Goal: Transaction & Acquisition: Purchase product/service

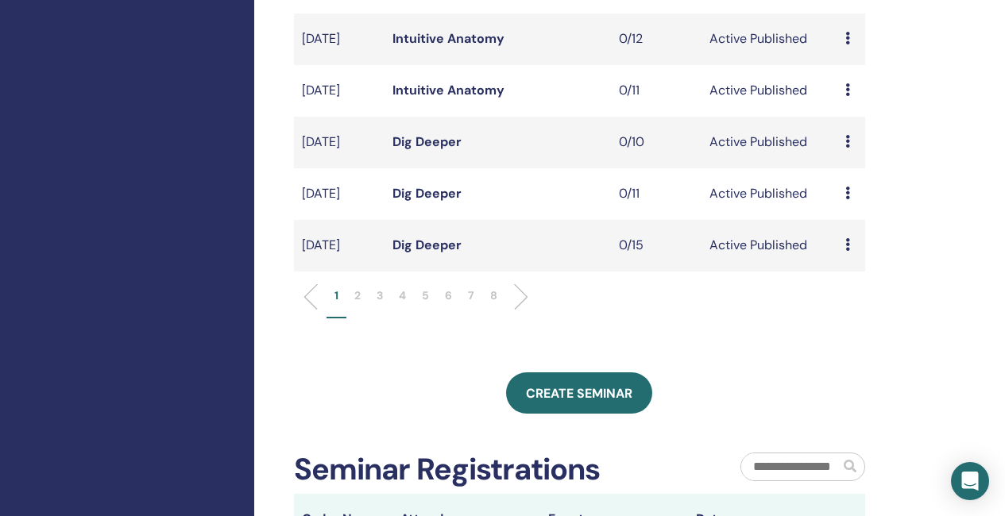
scroll to position [556, 0]
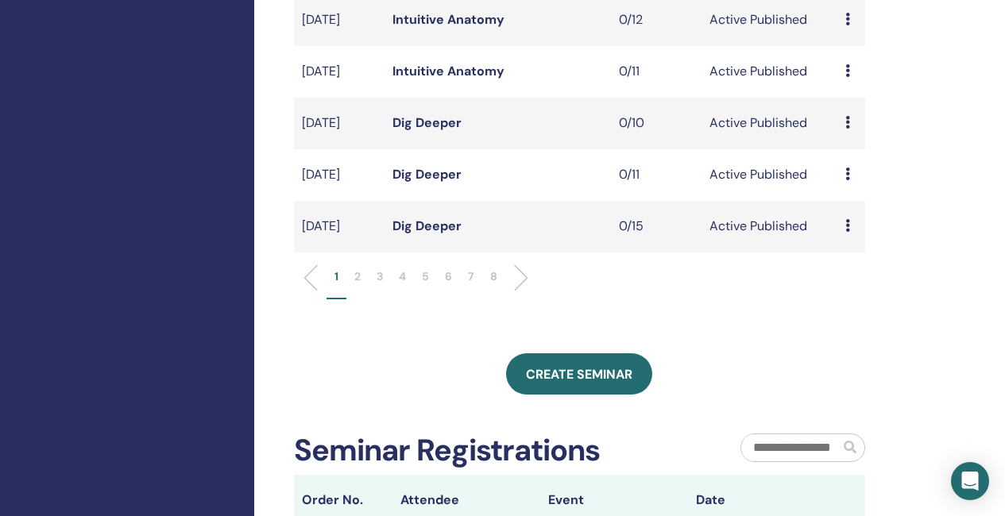
click at [358, 285] on p "2" at bounding box center [357, 276] width 6 height 17
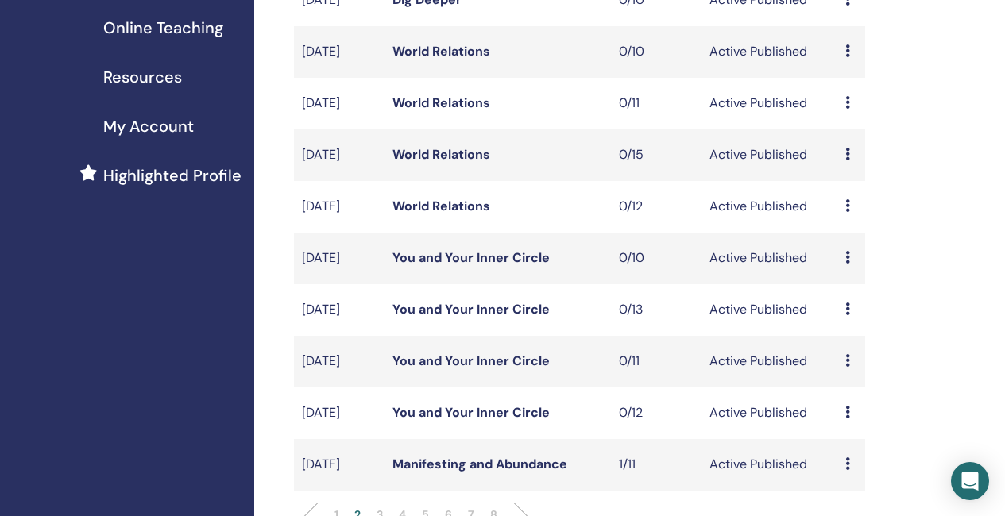
scroll to position [715, 0]
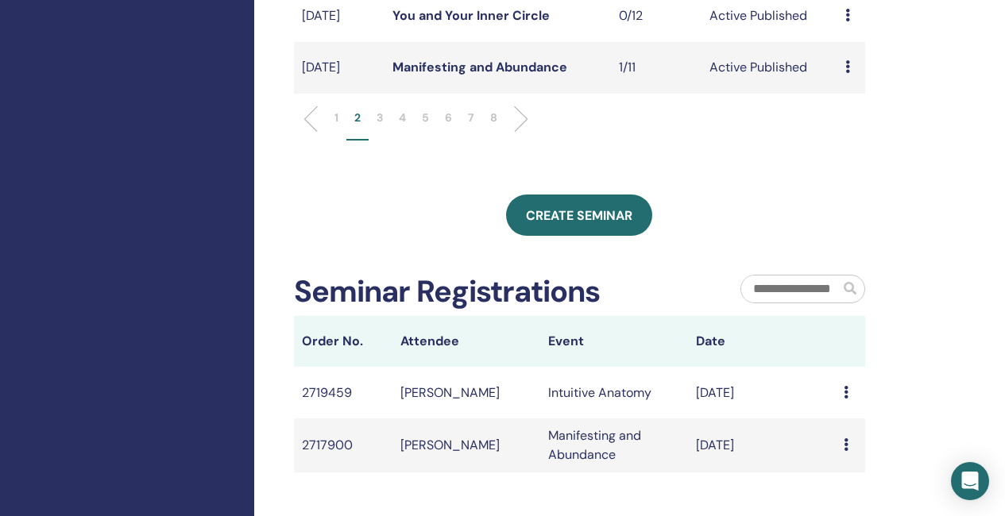
click at [379, 126] on p "3" at bounding box center [379, 118] width 6 height 17
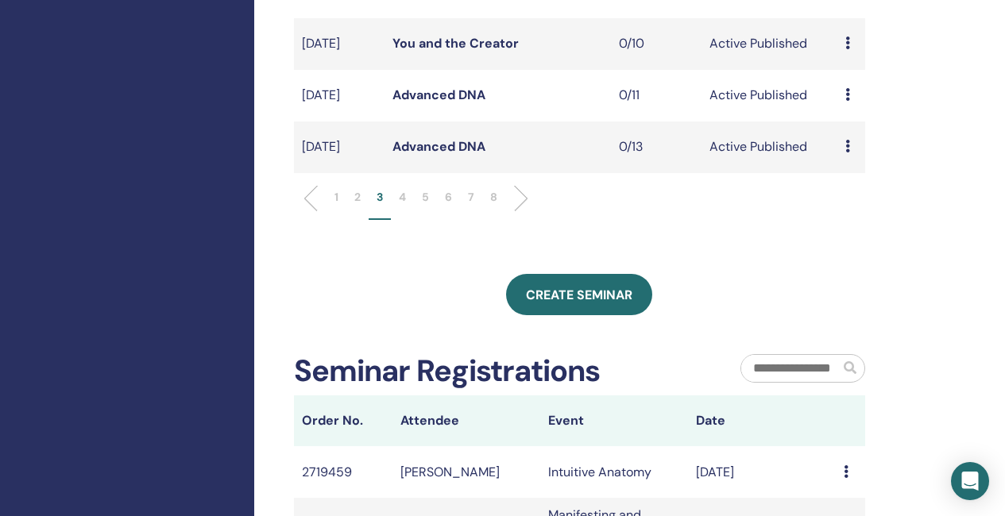
click at [447, 103] on link "Advanced DNA" at bounding box center [438, 95] width 93 height 17
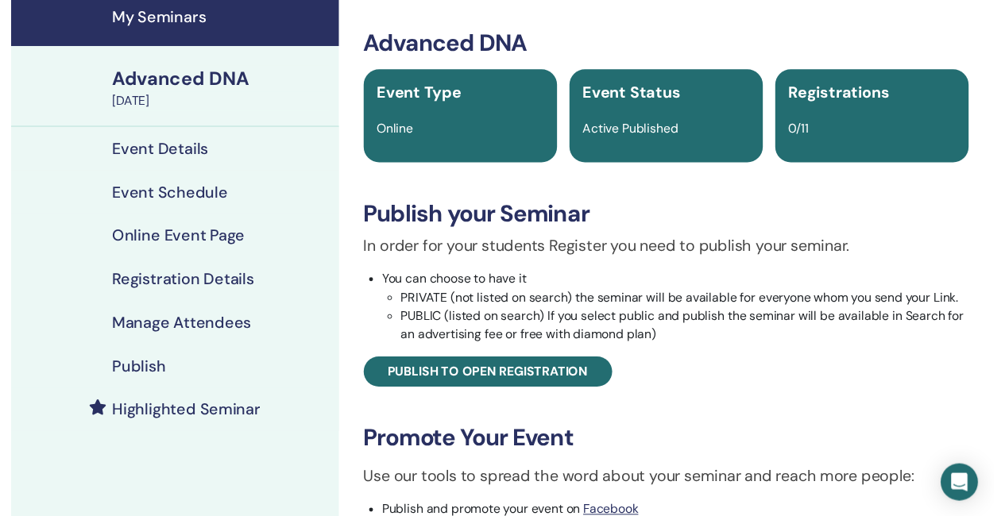
scroll to position [79, 0]
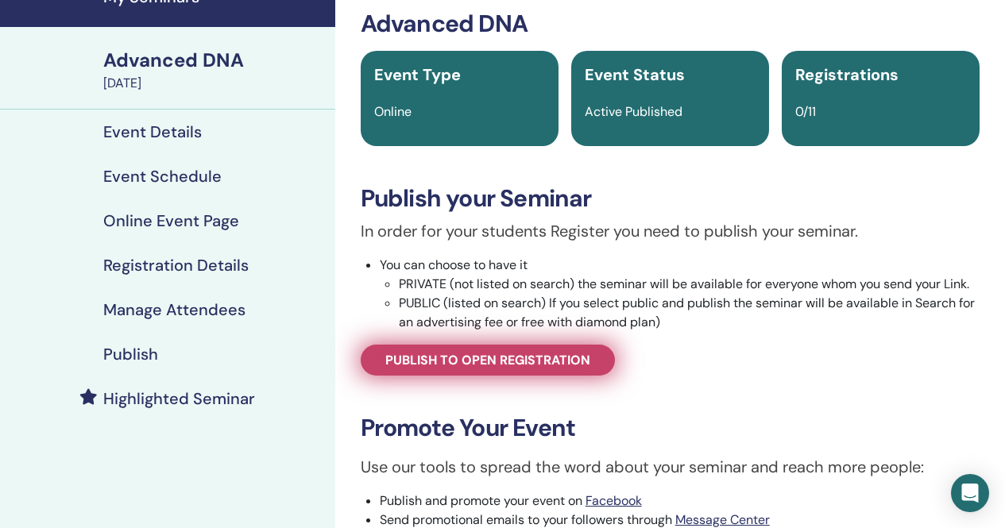
click at [473, 371] on link "Publish to open registration" at bounding box center [488, 360] width 254 height 31
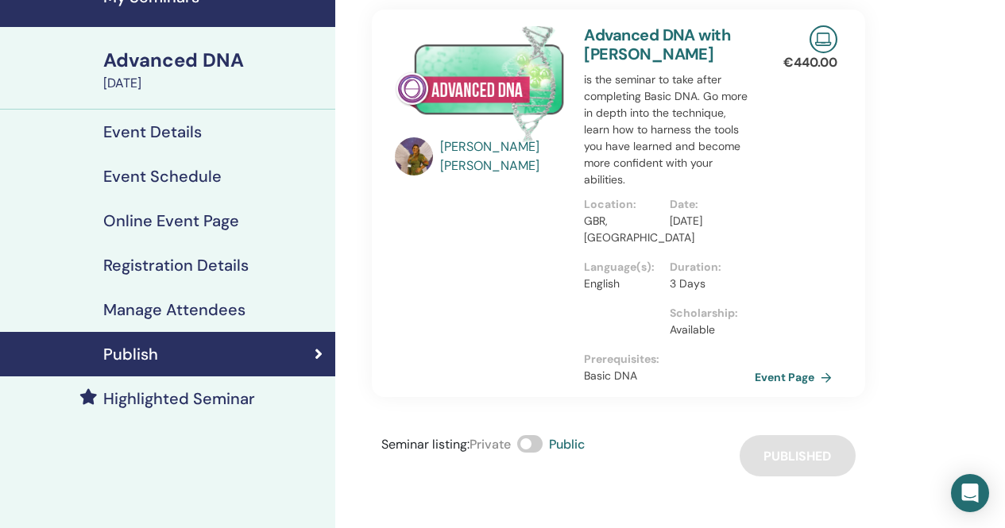
click at [226, 399] on h4 "Highlighted Seminar" at bounding box center [179, 398] width 152 height 19
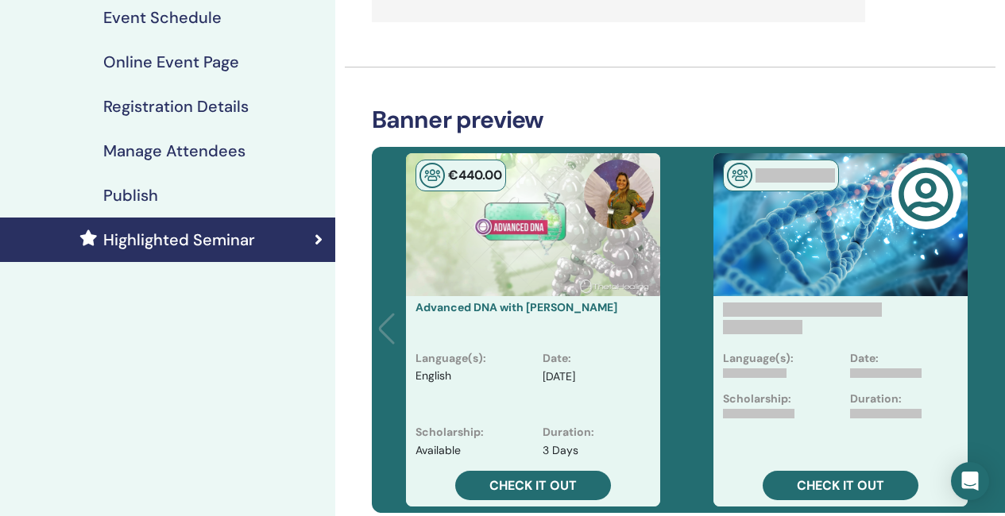
scroll to position [318, 0]
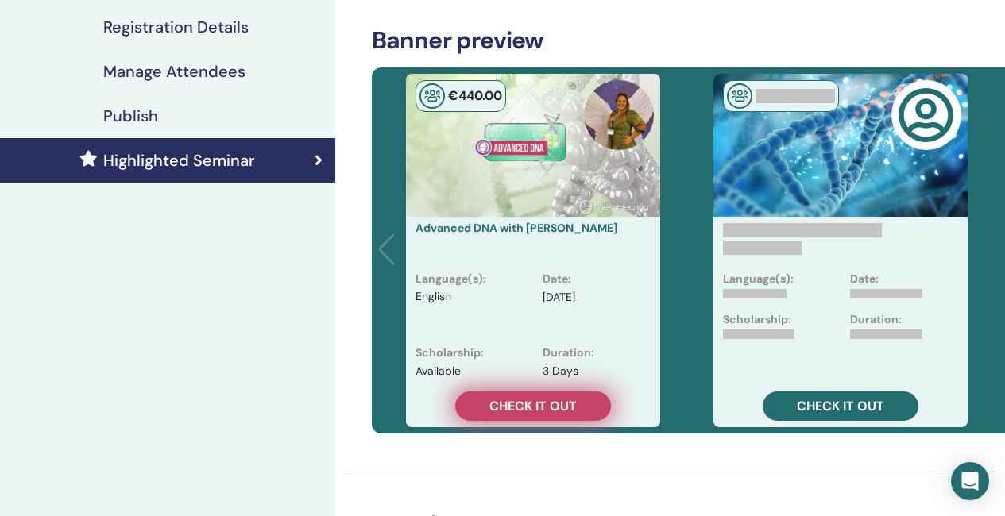
click at [513, 406] on span "Check it out" at bounding box center [532, 406] width 87 height 17
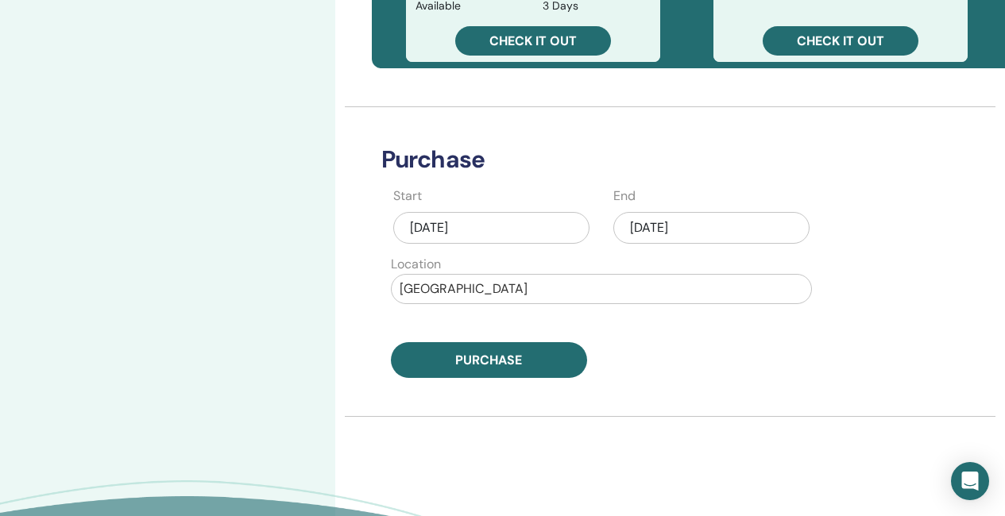
scroll to position [715, 0]
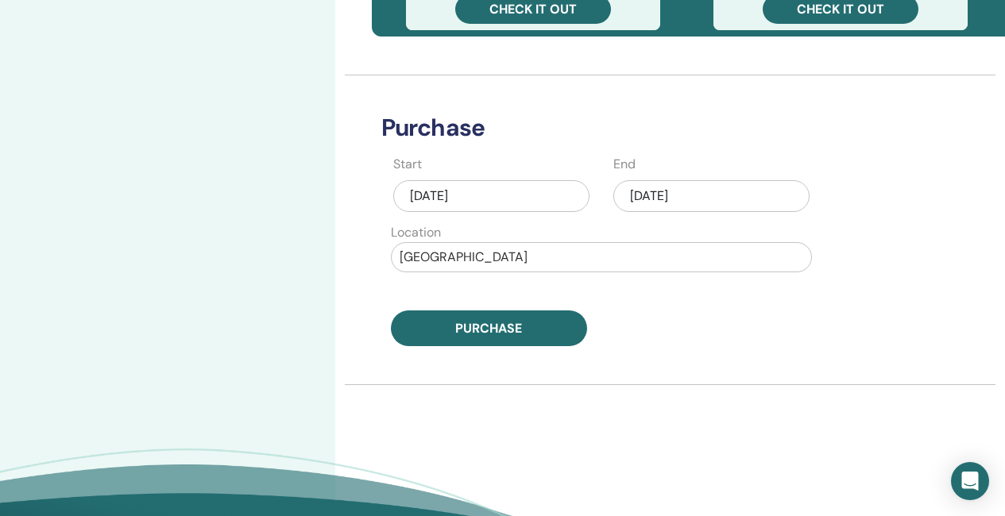
click at [692, 195] on div "Aug/30, 2025" at bounding box center [711, 196] width 196 height 32
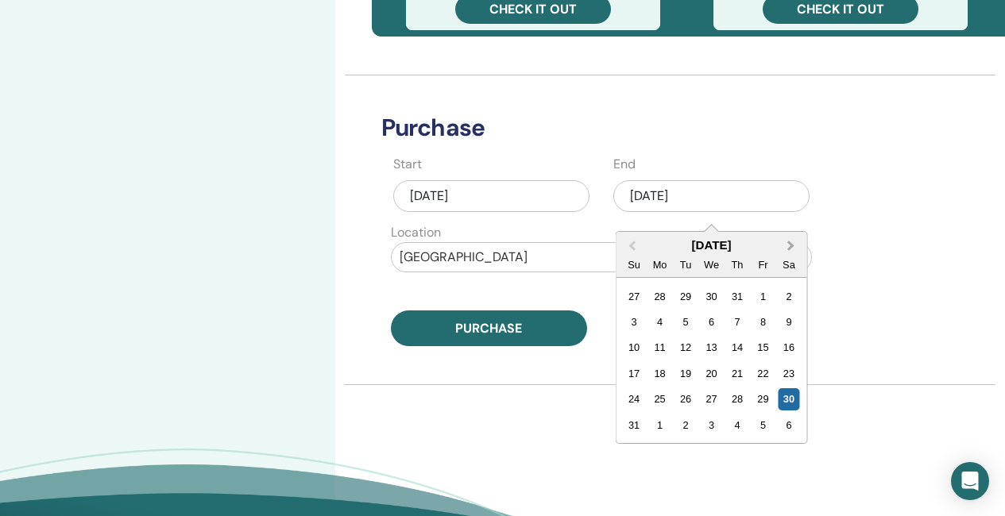
click at [793, 241] on button "Next Month" at bounding box center [791, 245] width 25 height 25
click at [790, 241] on span "Next Month" at bounding box center [790, 245] width 0 height 17
click at [761, 399] on div "31" at bounding box center [762, 398] width 21 height 21
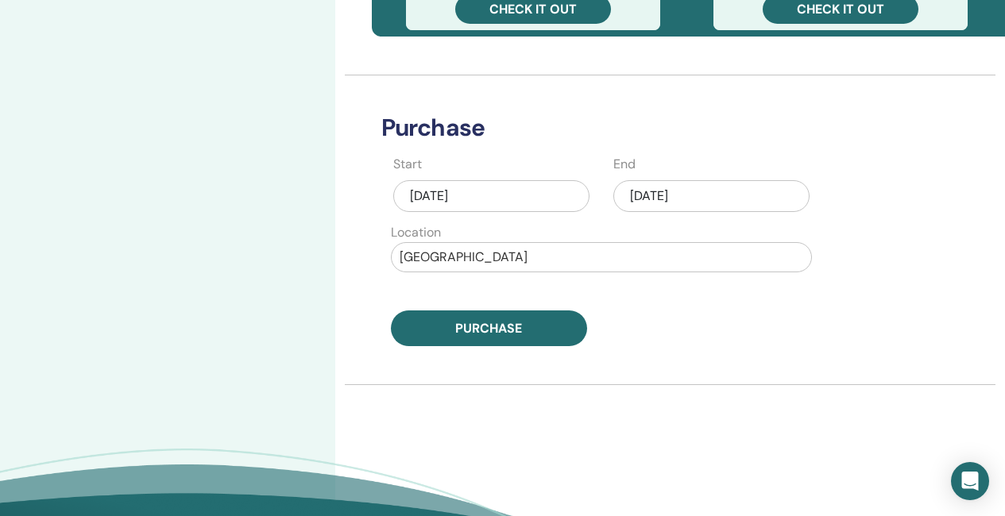
click at [515, 201] on div "Aug/30, 2025" at bounding box center [491, 196] width 196 height 32
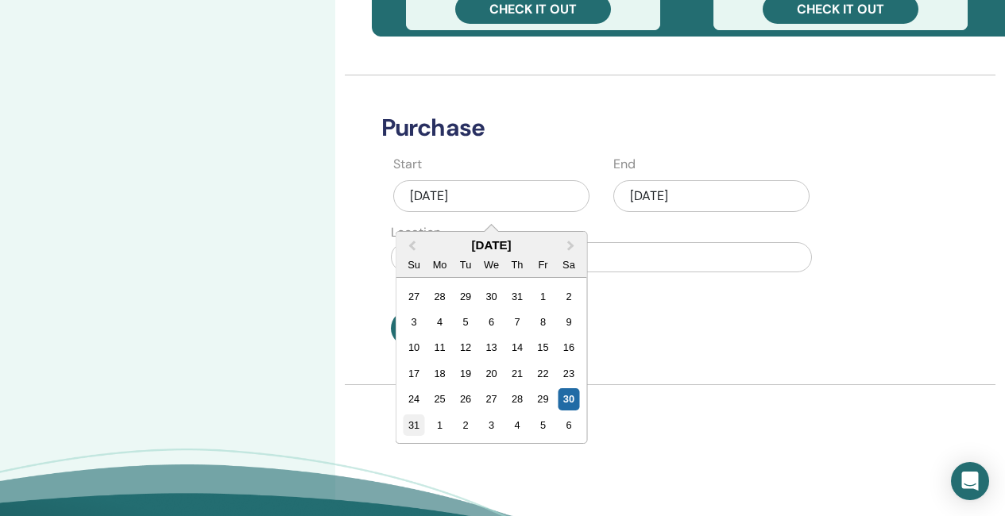
click at [417, 430] on div "31" at bounding box center [413, 425] width 21 height 21
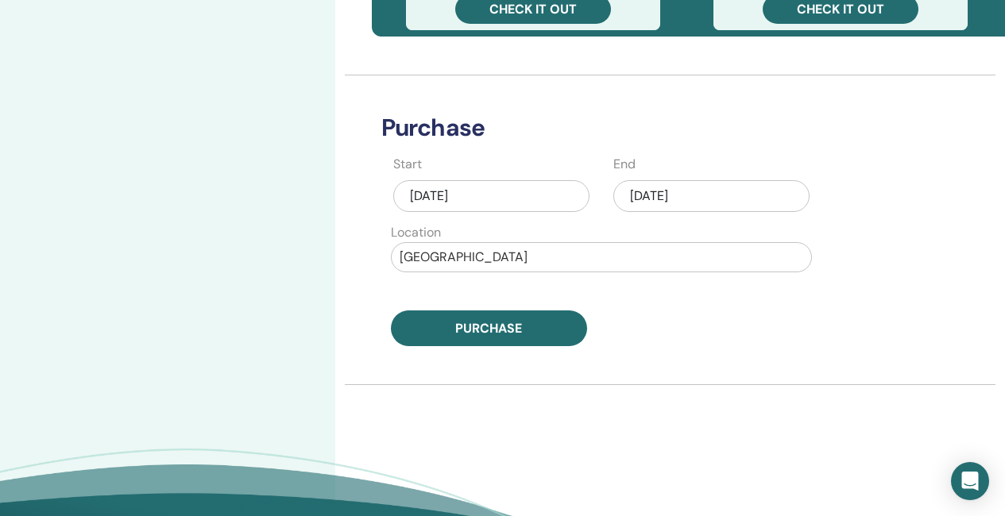
click at [738, 193] on div "Oct/31, 2025" at bounding box center [711, 196] width 196 height 32
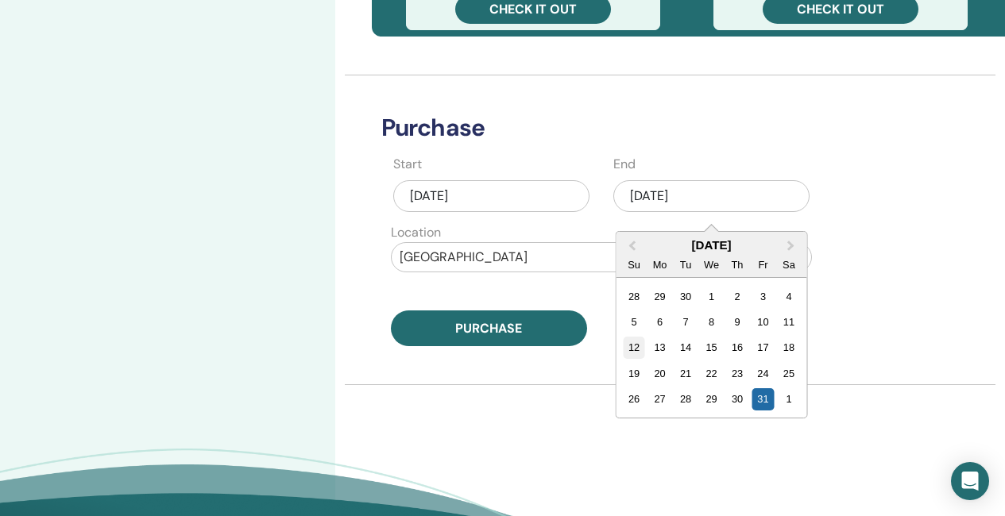
click at [637, 348] on div "12" at bounding box center [633, 347] width 21 height 21
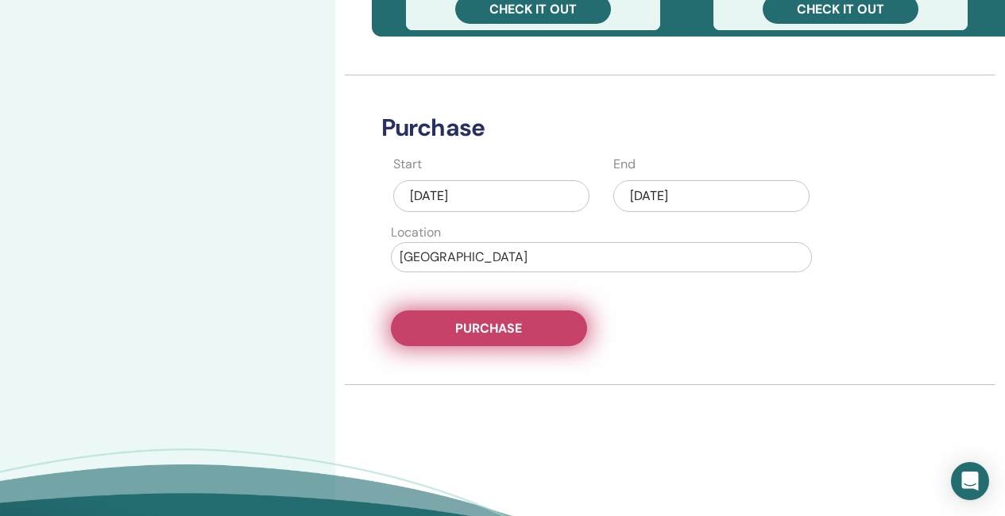
click at [530, 334] on button "Purchase" at bounding box center [489, 329] width 196 height 36
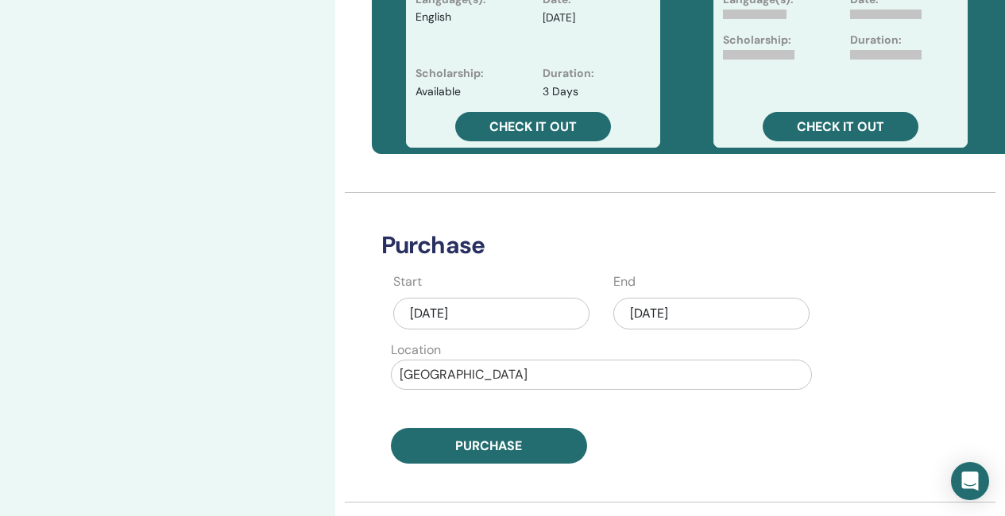
scroll to position [696, 0]
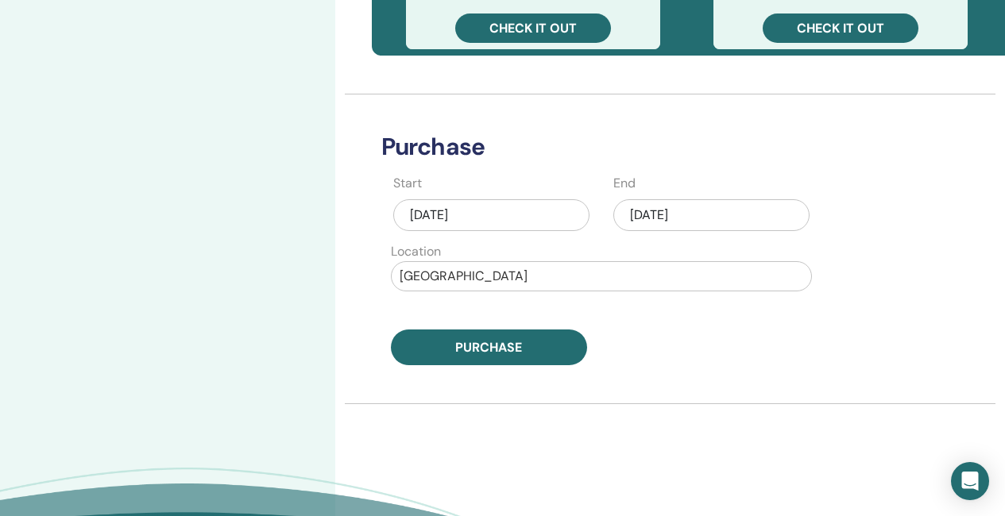
click at [488, 212] on div "[DATE]" at bounding box center [491, 215] width 196 height 32
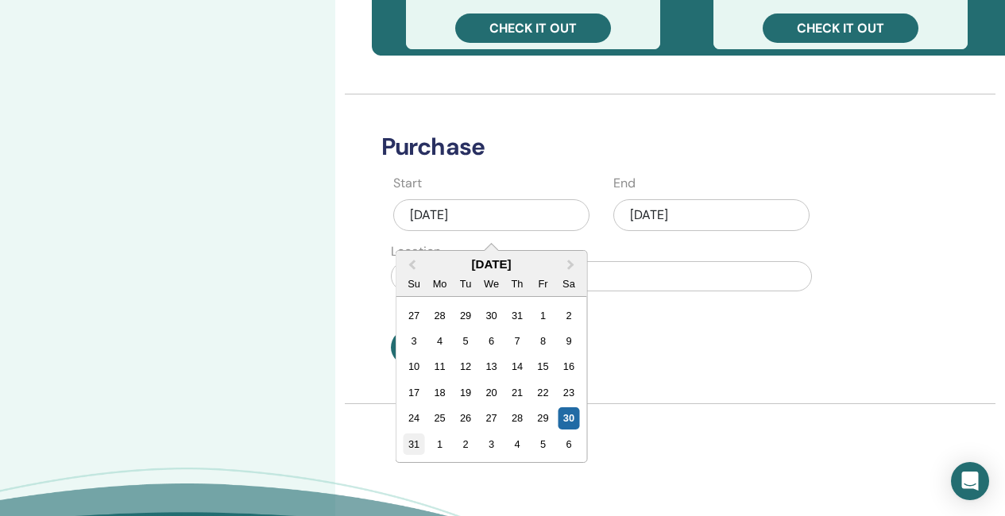
click at [414, 446] on div "31" at bounding box center [413, 444] width 21 height 21
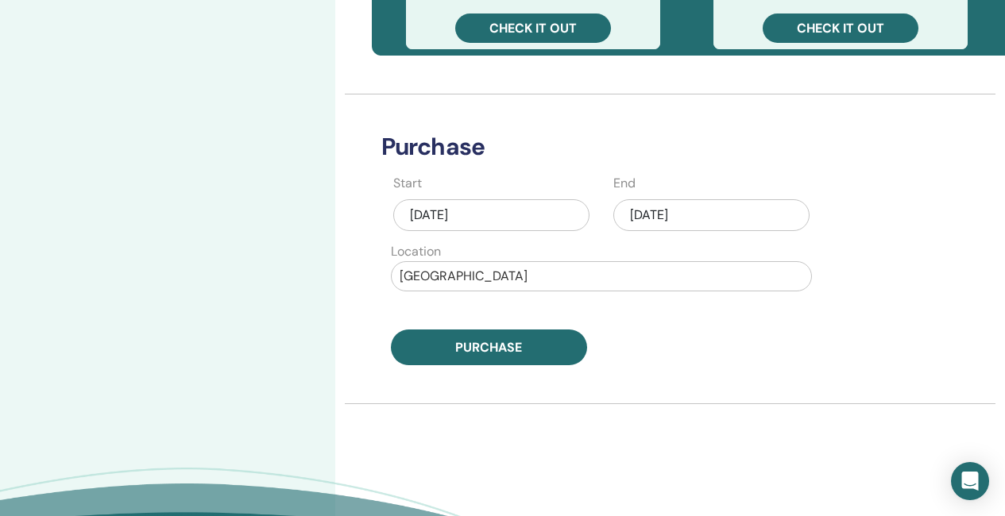
click at [704, 209] on div "Aug/30, 2025" at bounding box center [711, 215] width 196 height 32
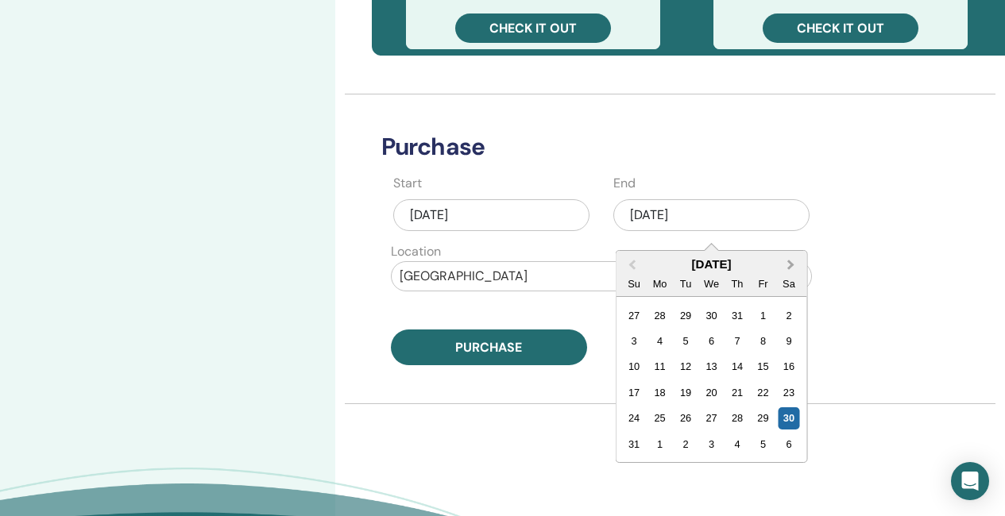
click at [793, 260] on button "Next Month" at bounding box center [791, 265] width 25 height 25
click at [733, 338] on div "11" at bounding box center [736, 340] width 21 height 21
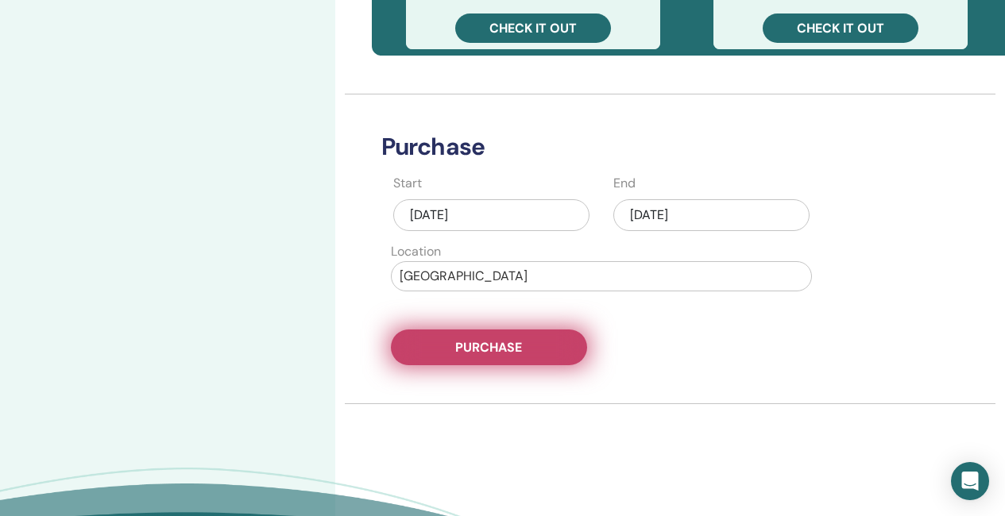
click at [527, 350] on button "Purchase" at bounding box center [489, 348] width 196 height 36
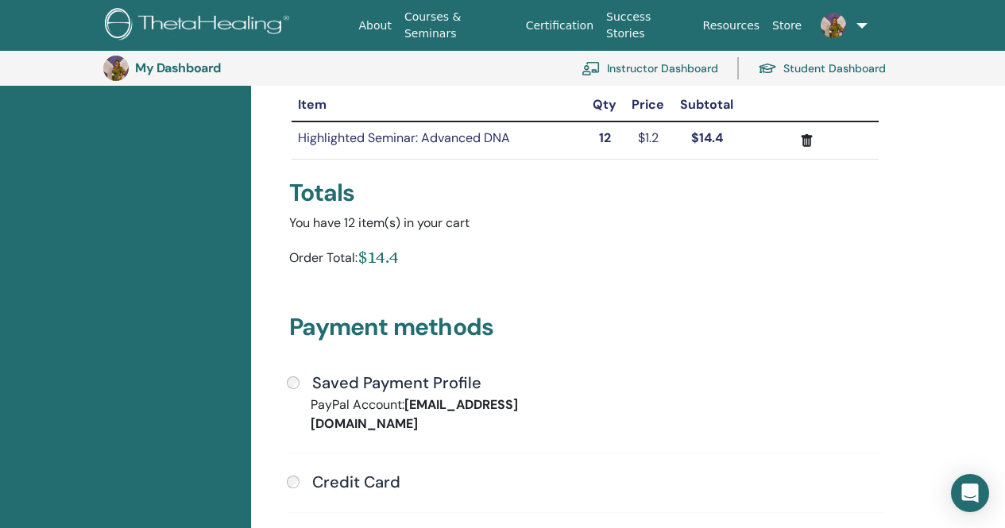
scroll to position [194, 0]
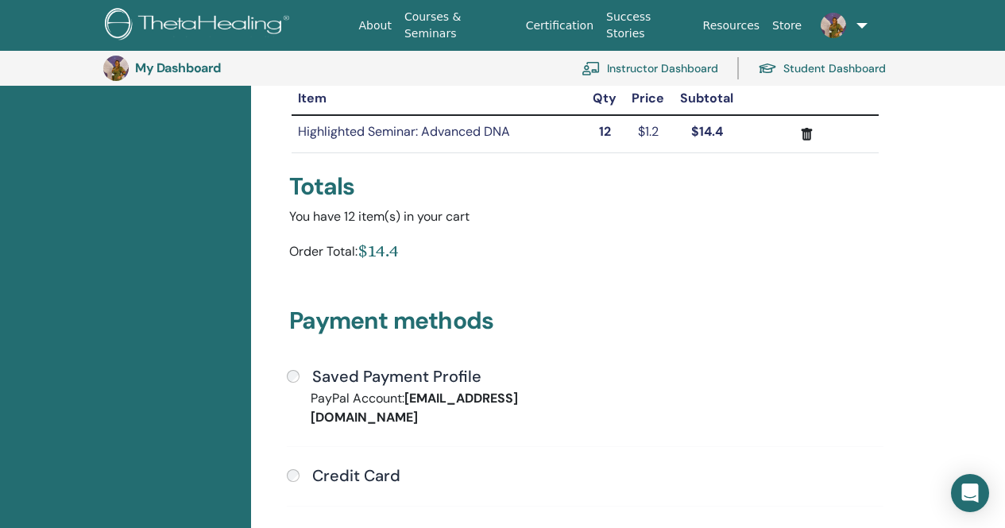
click at [291, 368] on div "Saved Payment Profile" at bounding box center [585, 377] width 596 height 21
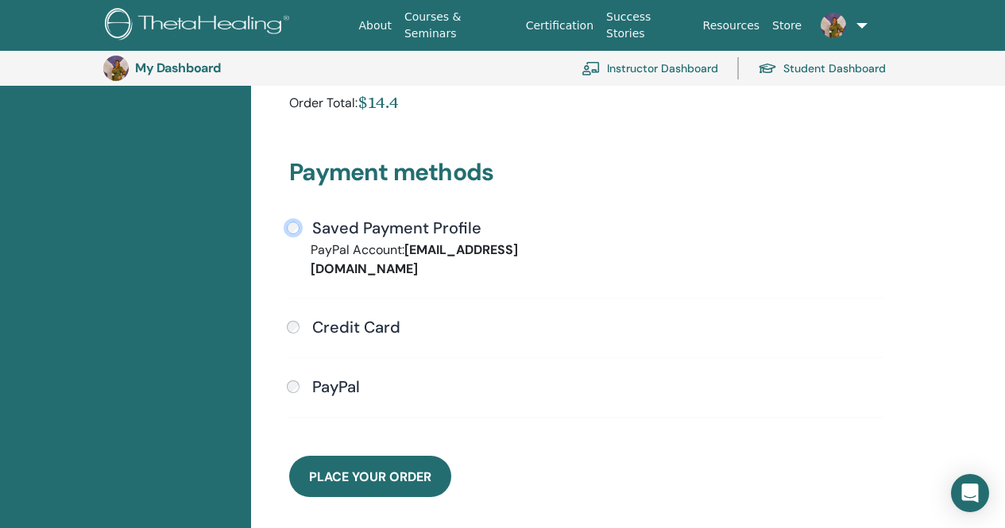
scroll to position [353, 0]
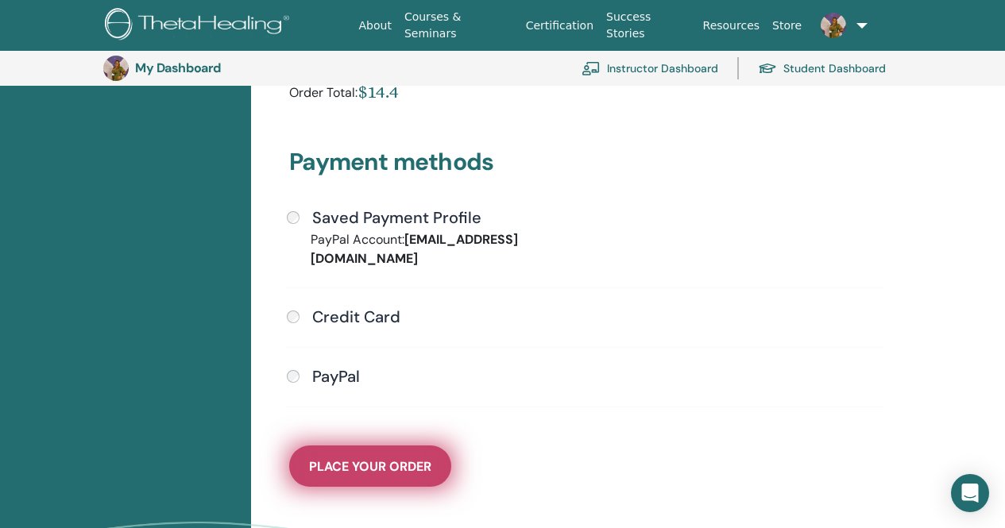
click at [395, 458] on span "Place Your Order" at bounding box center [370, 466] width 122 height 17
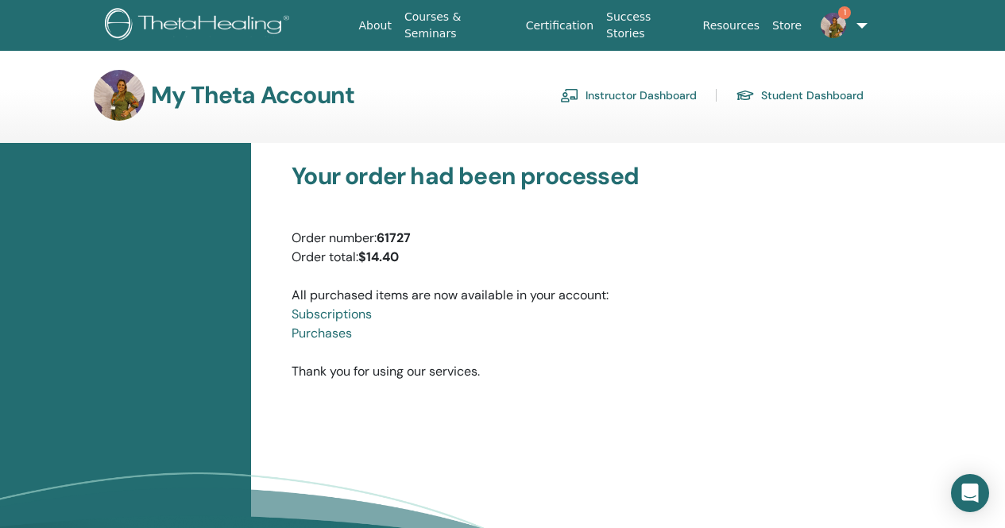
click at [641, 95] on link "Instructor Dashboard" at bounding box center [628, 95] width 137 height 25
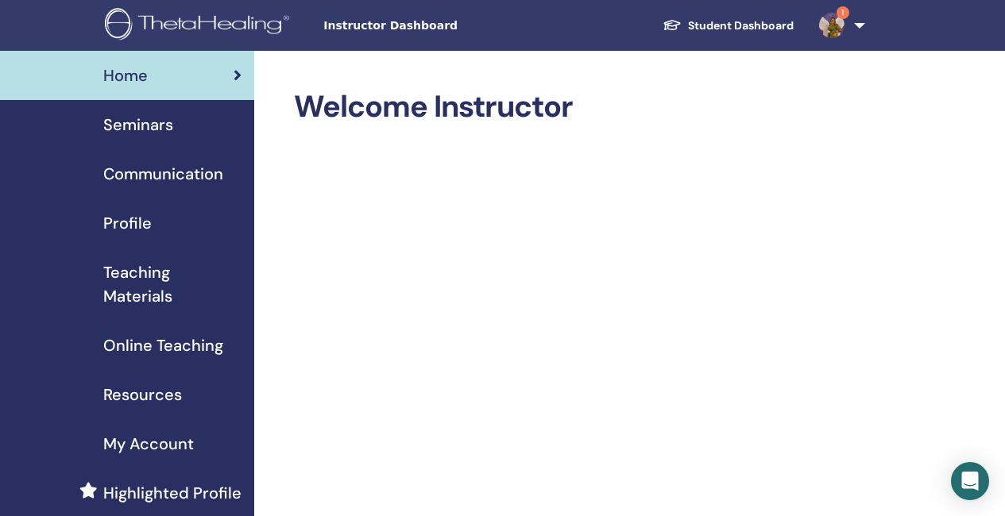
click at [141, 123] on span "Seminars" at bounding box center [138, 125] width 70 height 24
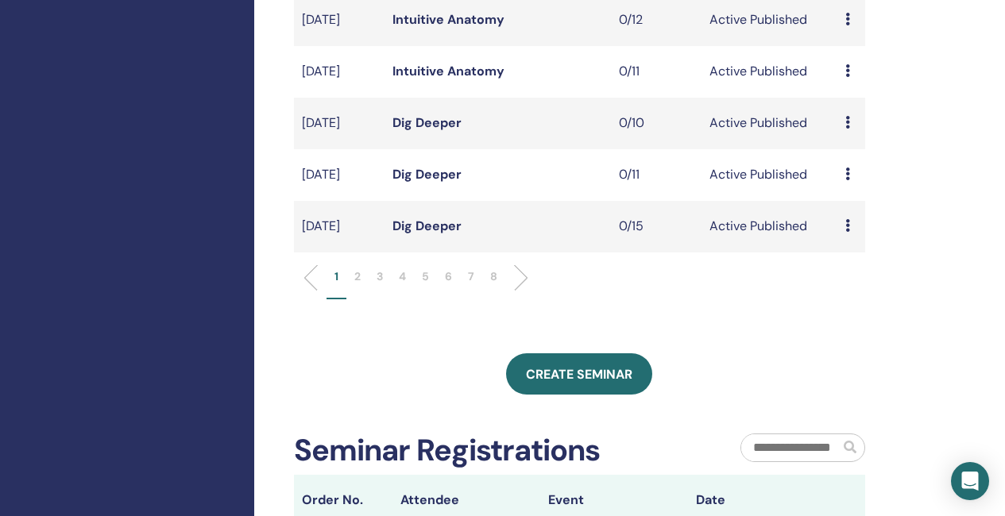
scroll to position [476, 0]
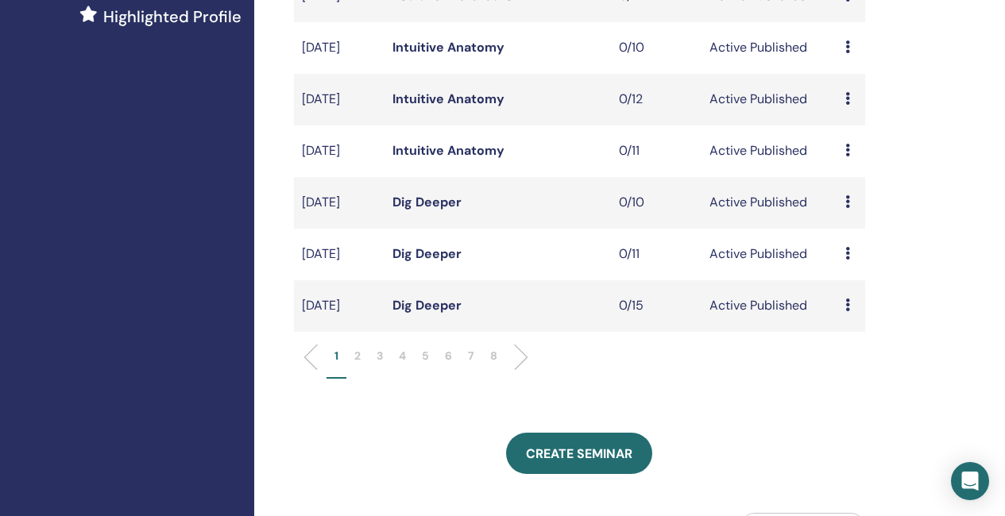
click at [519, 371] on li at bounding box center [514, 357] width 27 height 27
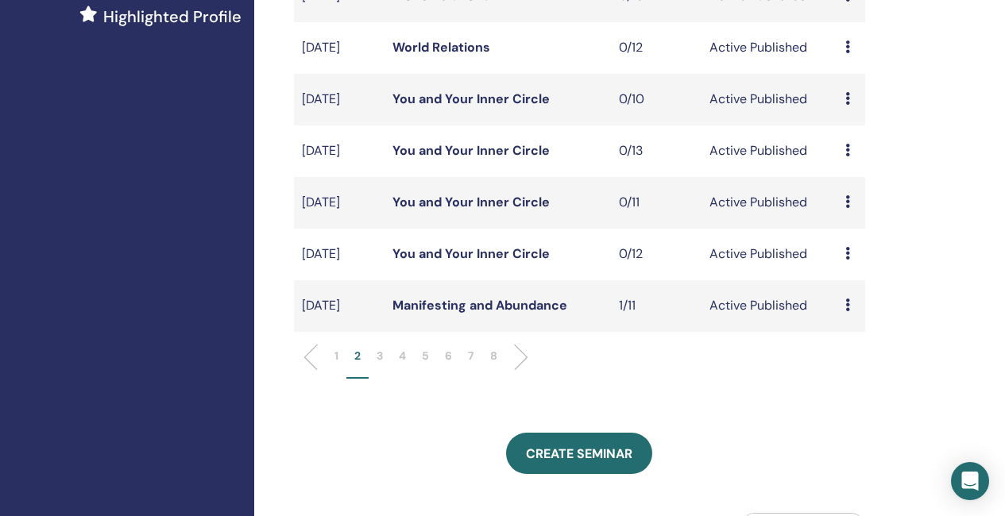
click at [460, 314] on link "Manifesting and Abundance" at bounding box center [479, 305] width 175 height 17
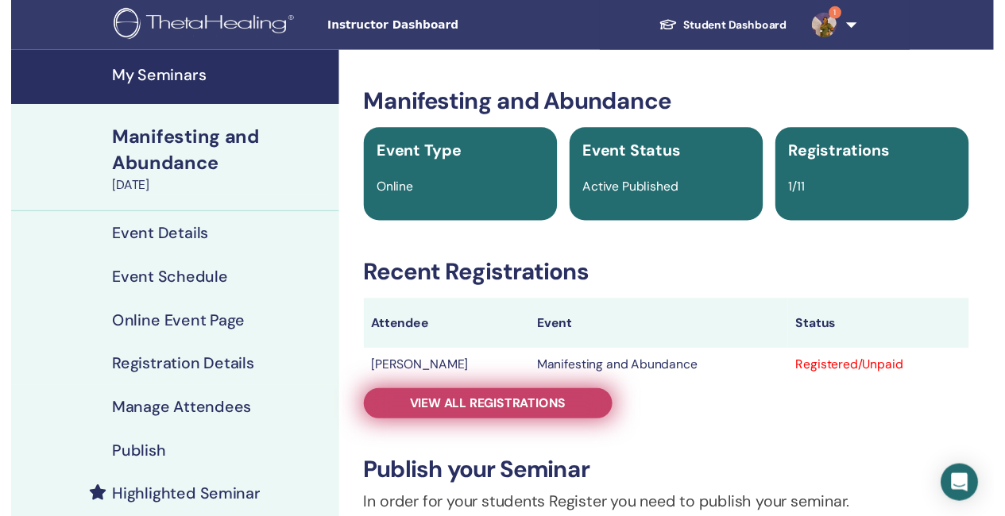
scroll to position [79, 0]
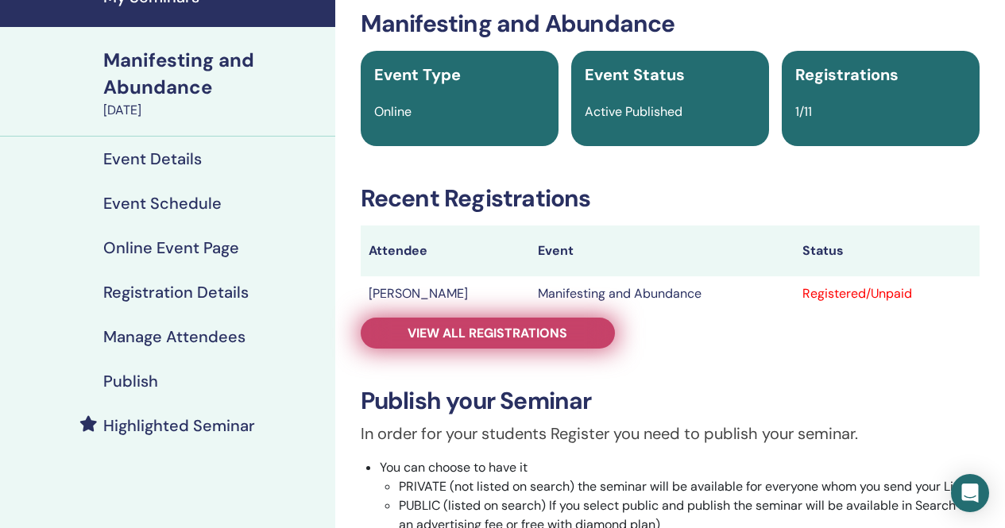
click at [444, 338] on span "View all registrations" at bounding box center [487, 333] width 160 height 17
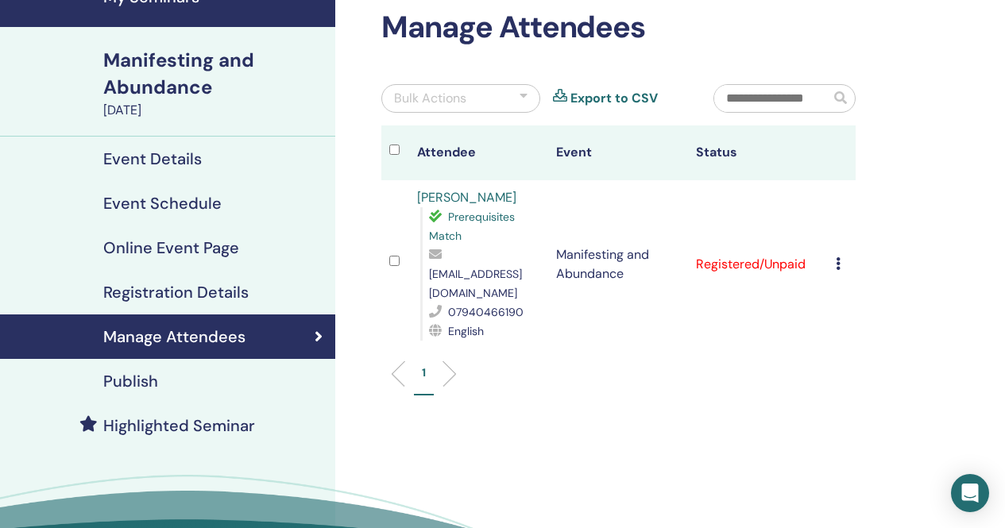
click at [166, 382] on div "Publish" at bounding box center [168, 381] width 310 height 19
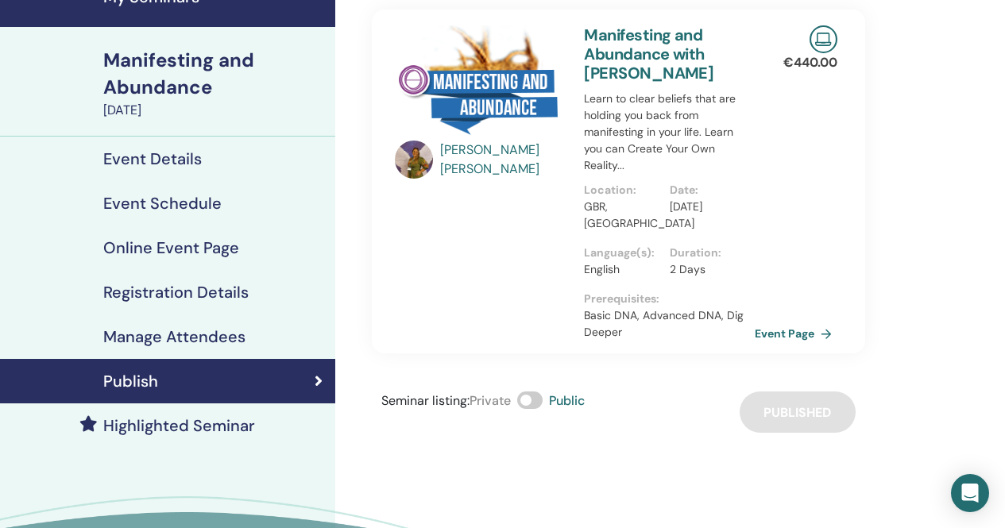
click at [153, 422] on h4 "Highlighted Seminar" at bounding box center [179, 425] width 152 height 19
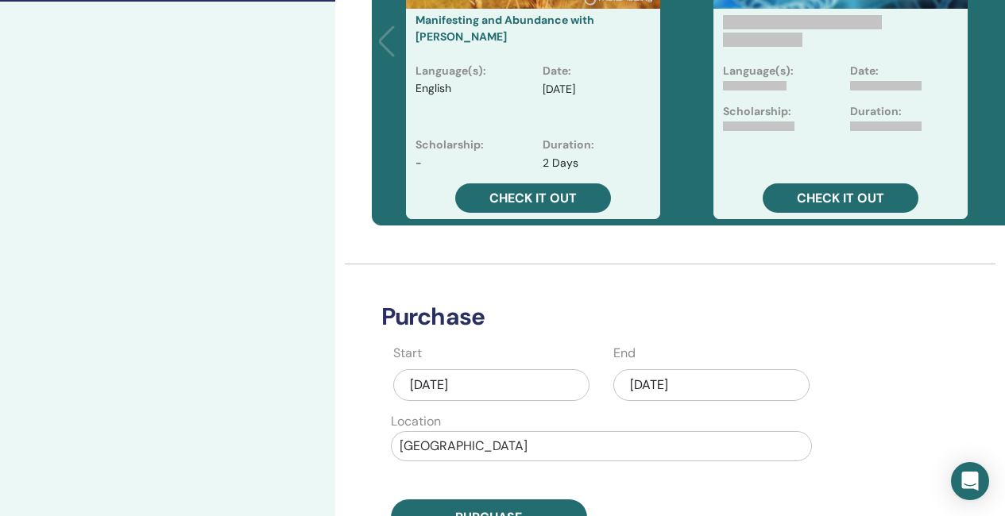
scroll to position [556, 0]
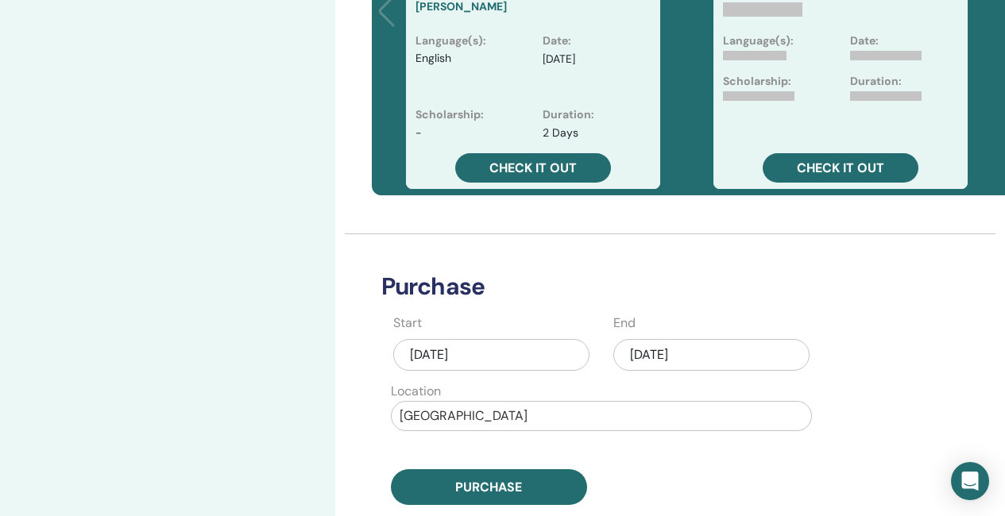
click at [506, 355] on div "Aug/30, 2025" at bounding box center [491, 355] width 196 height 32
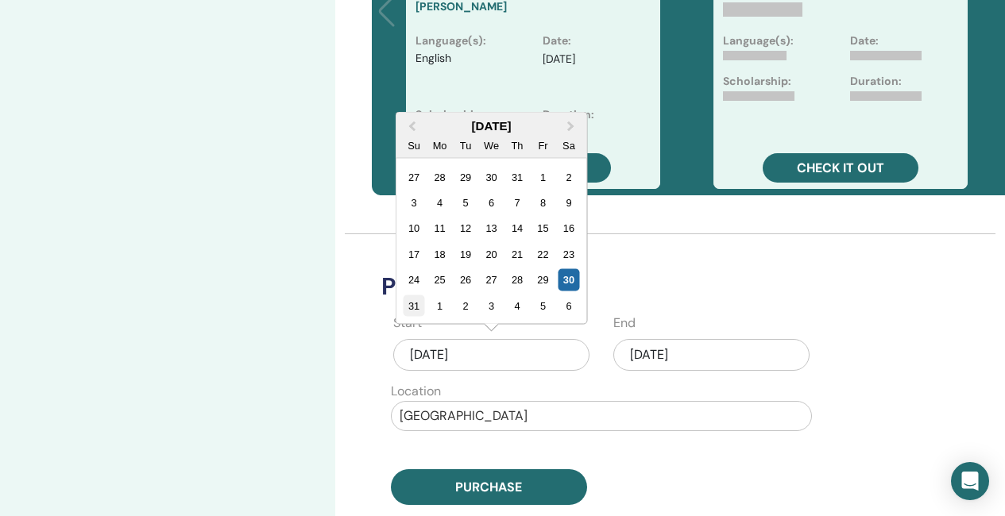
click at [409, 306] on div "31" at bounding box center [413, 305] width 21 height 21
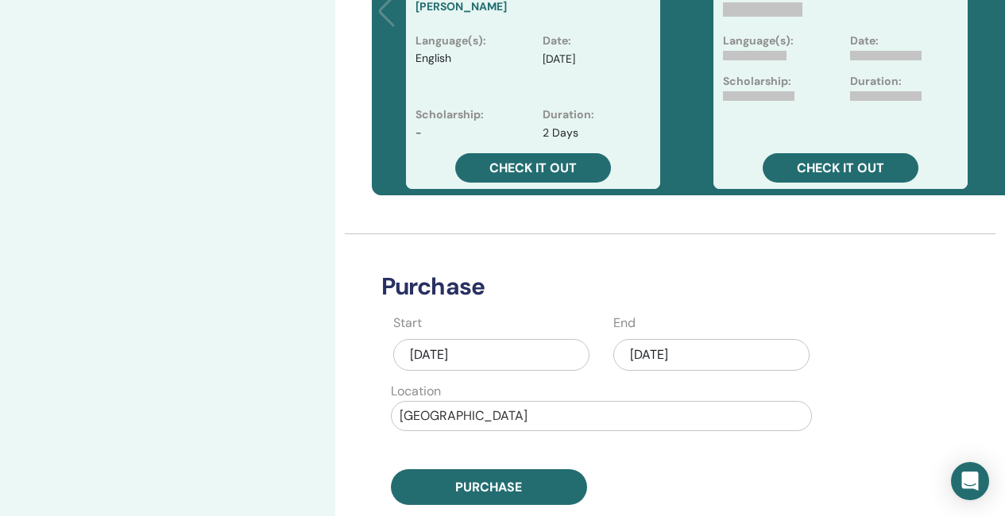
click at [665, 350] on div "Aug/30, 2025" at bounding box center [711, 355] width 196 height 32
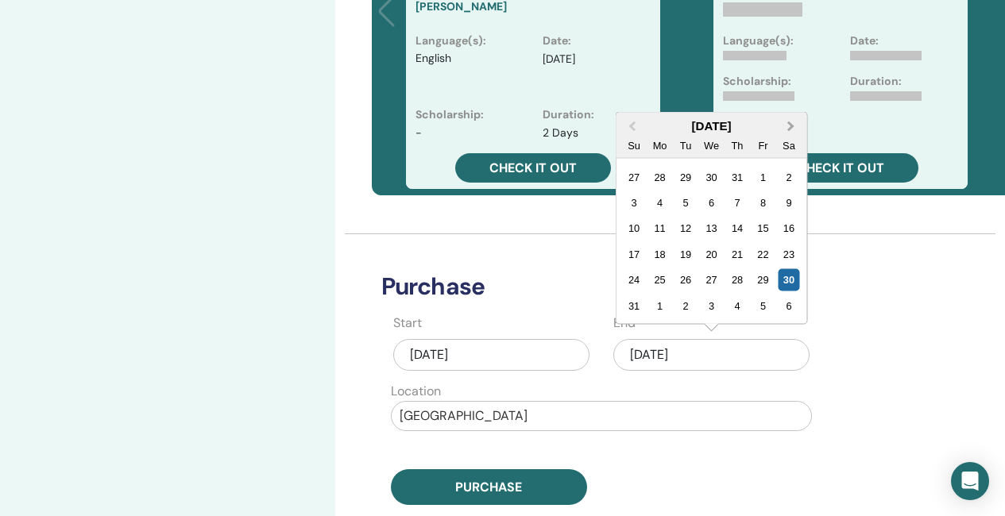
click at [794, 124] on button "Next Month" at bounding box center [791, 126] width 25 height 25
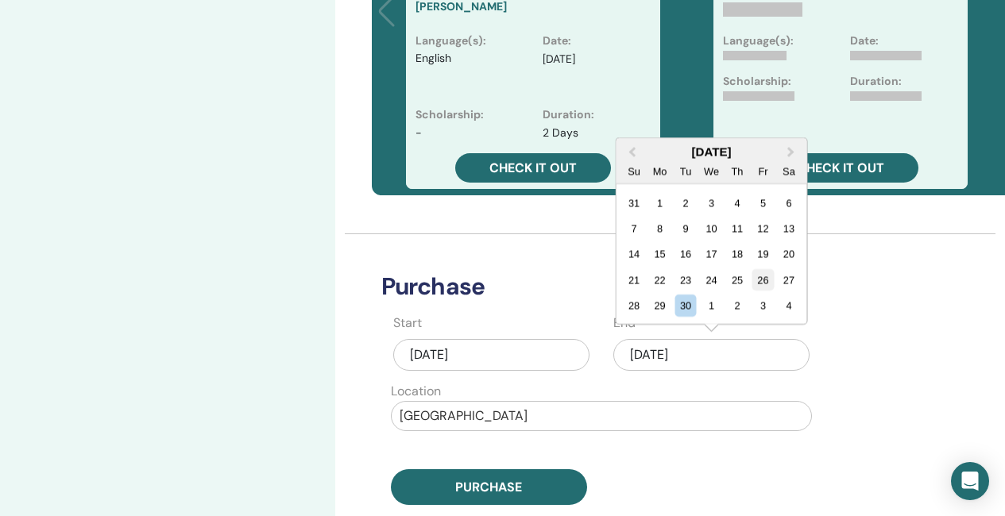
click at [768, 276] on div "26" at bounding box center [762, 279] width 21 height 21
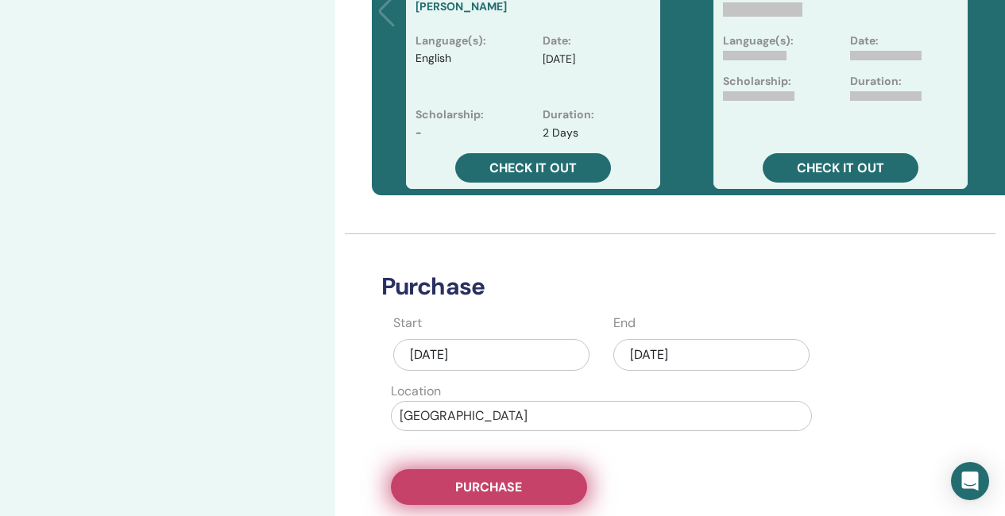
click at [486, 483] on span "Purchase" at bounding box center [488, 487] width 67 height 17
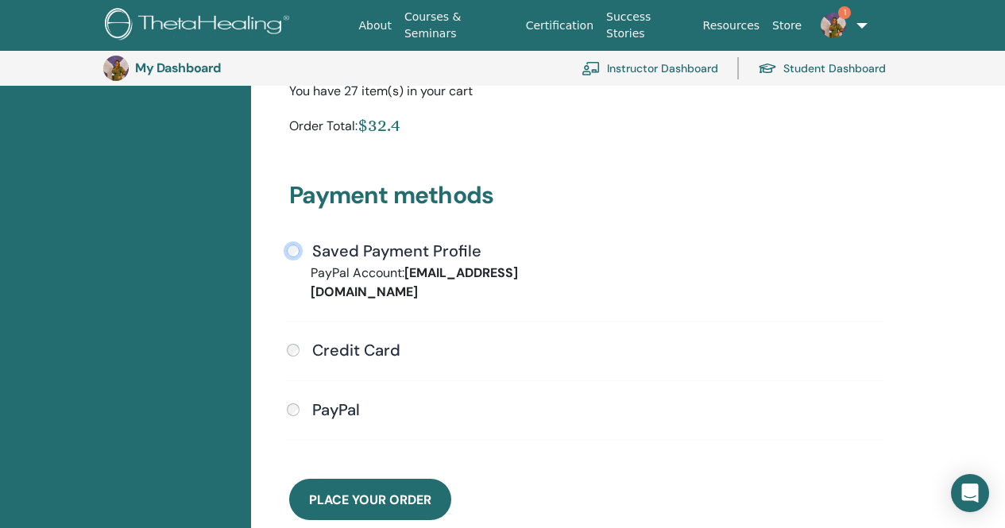
scroll to position [353, 0]
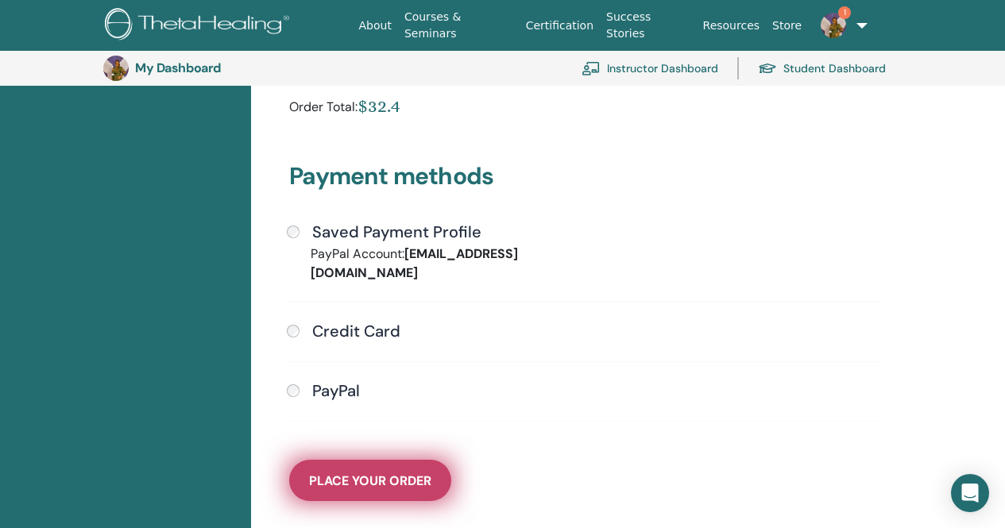
click at [407, 471] on button "Place Your Order" at bounding box center [370, 480] width 162 height 41
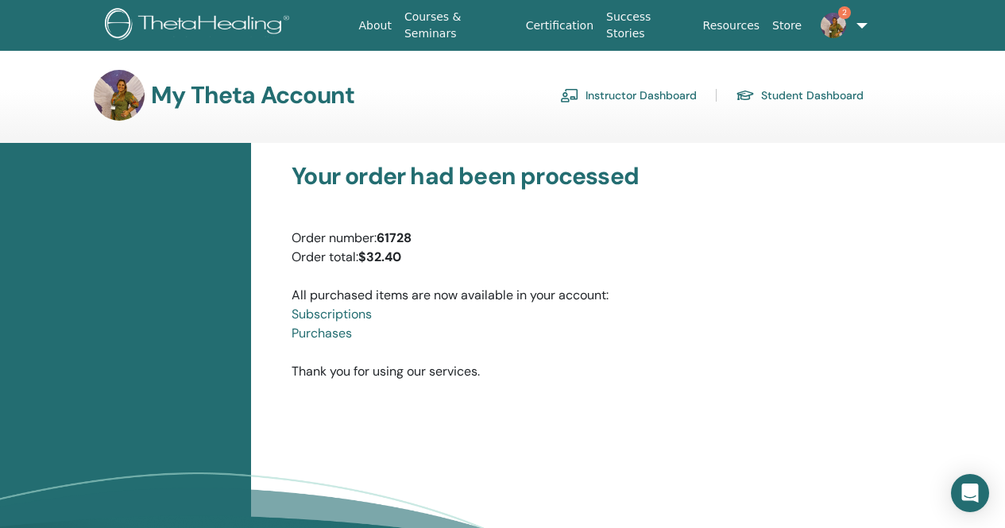
click at [241, 20] on img at bounding box center [200, 26] width 190 height 36
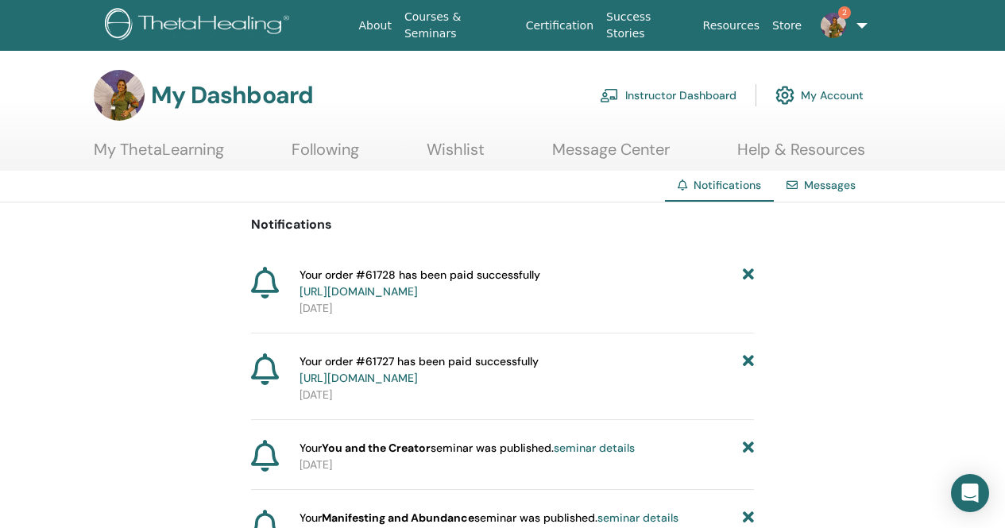
click at [673, 95] on link "Instructor Dashboard" at bounding box center [668, 95] width 137 height 35
